Goal: Task Accomplishment & Management: Use online tool/utility

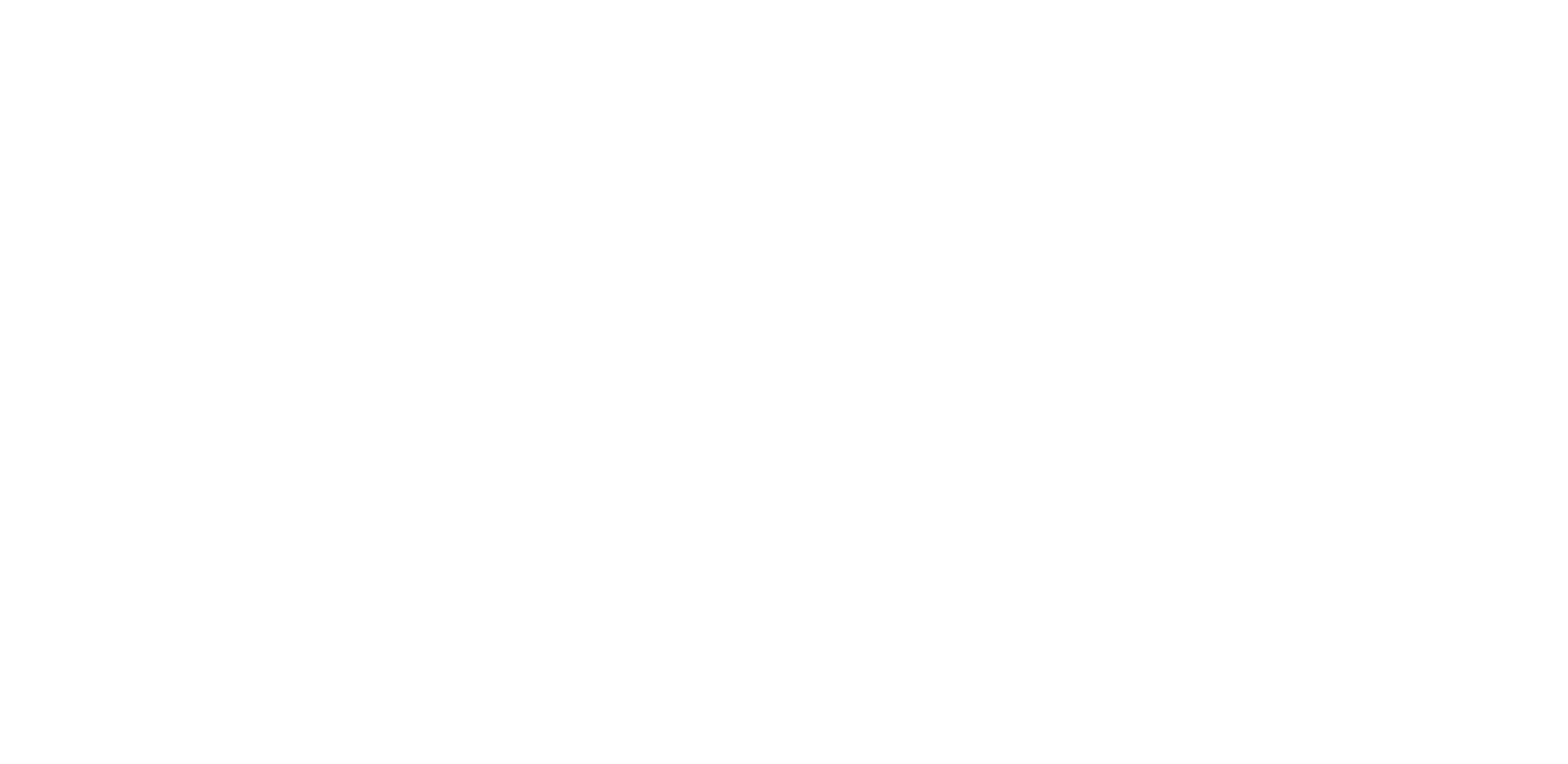
type input "**********"
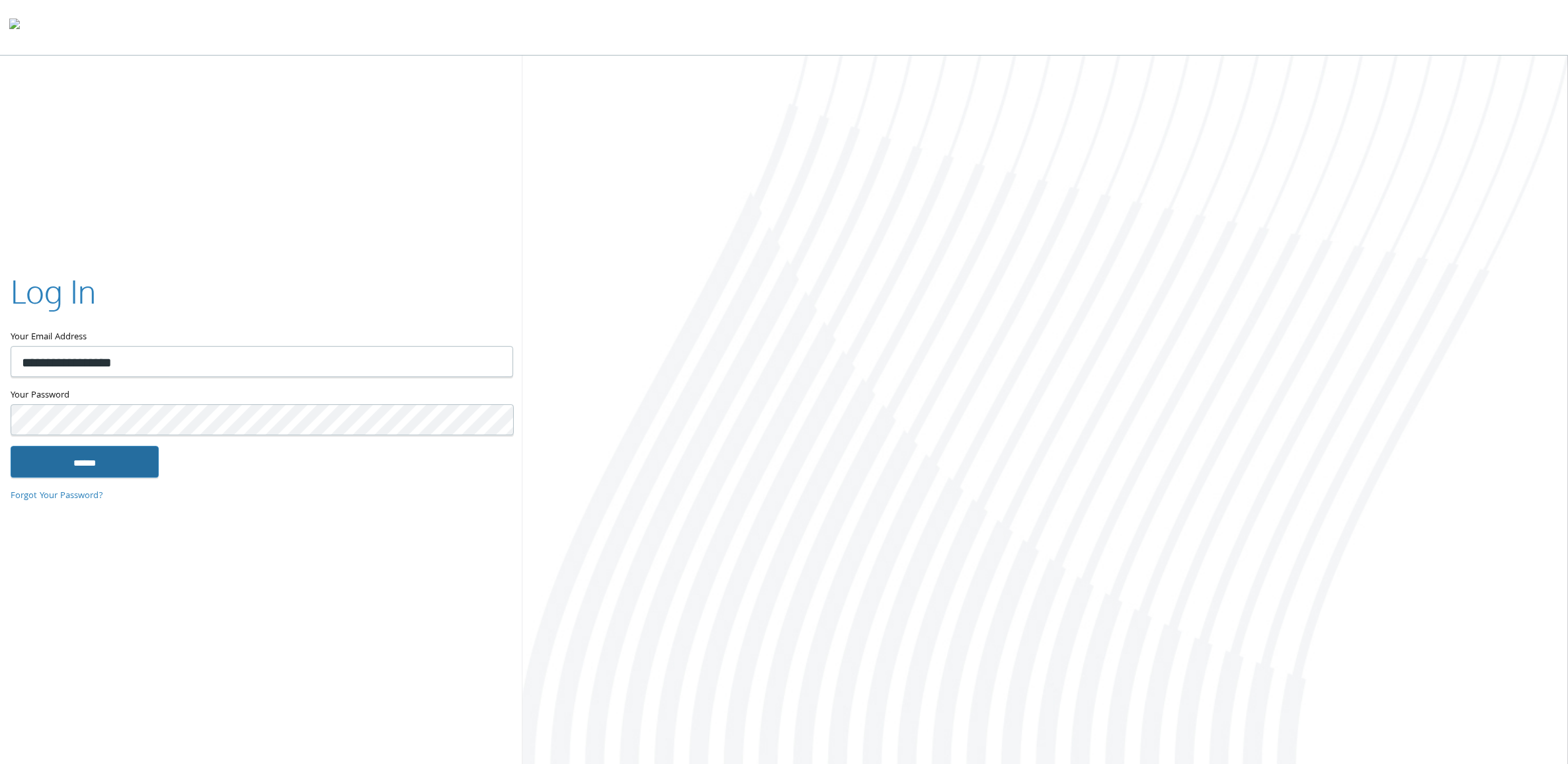
click at [151, 454] on input "******" at bounding box center [84, 461] width 148 height 32
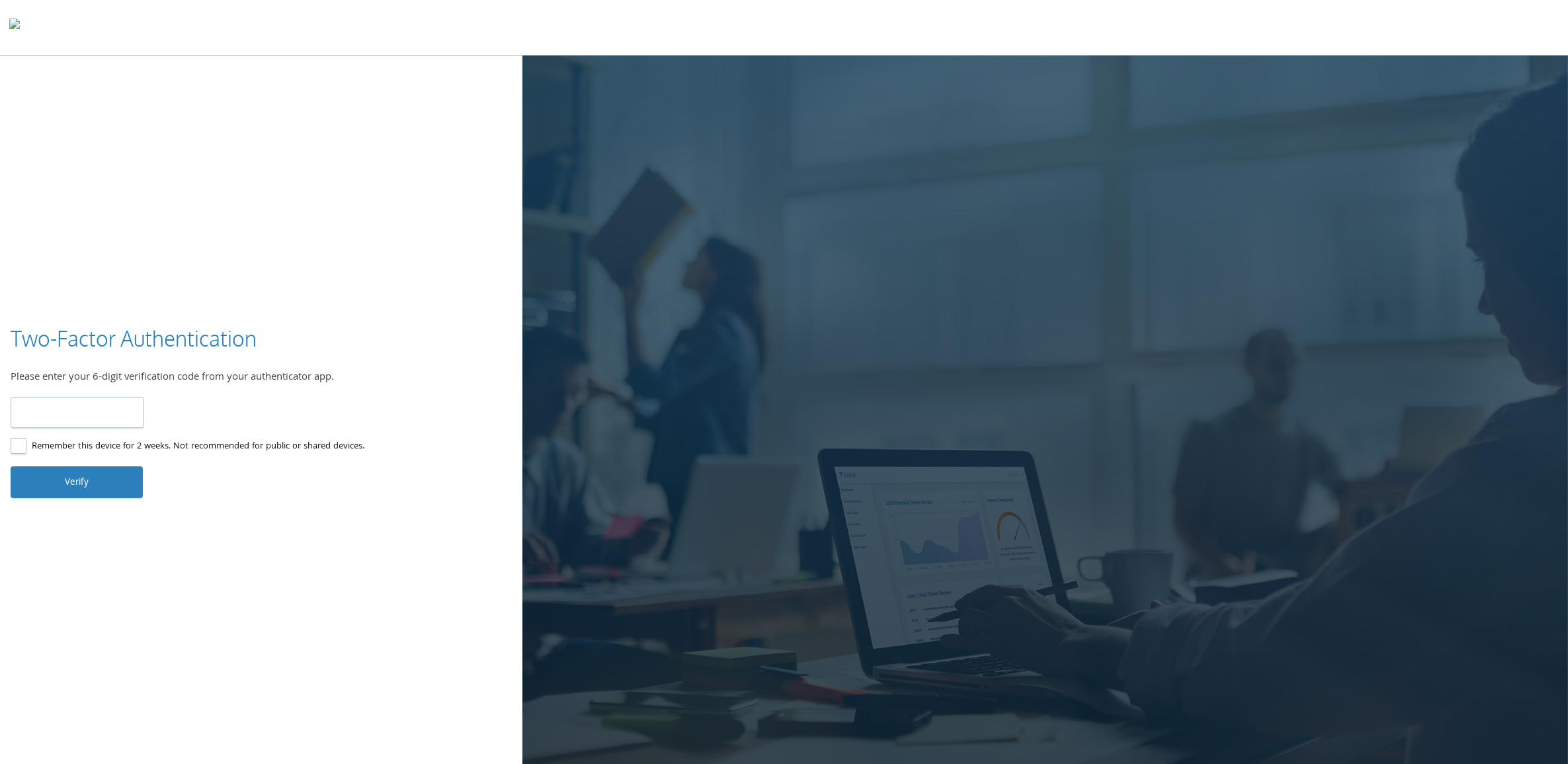
click at [110, 401] on input "number" at bounding box center [77, 413] width 133 height 31
type input "******"
